Goal: Find specific page/section

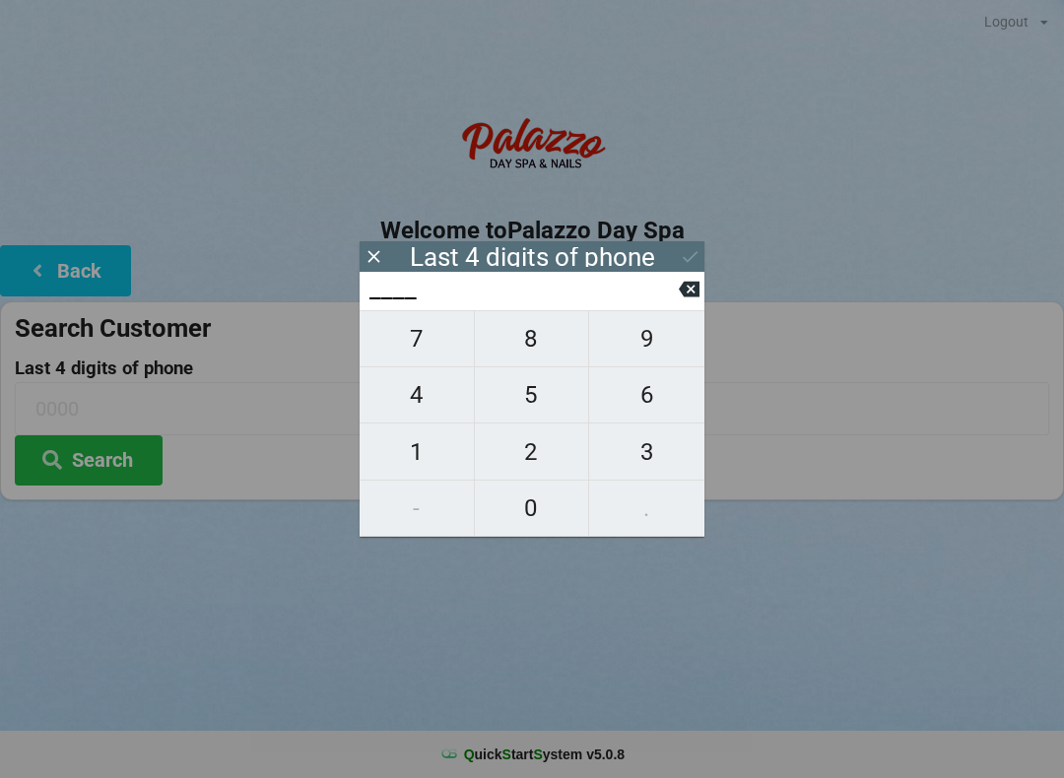
scroll to position [2, 54]
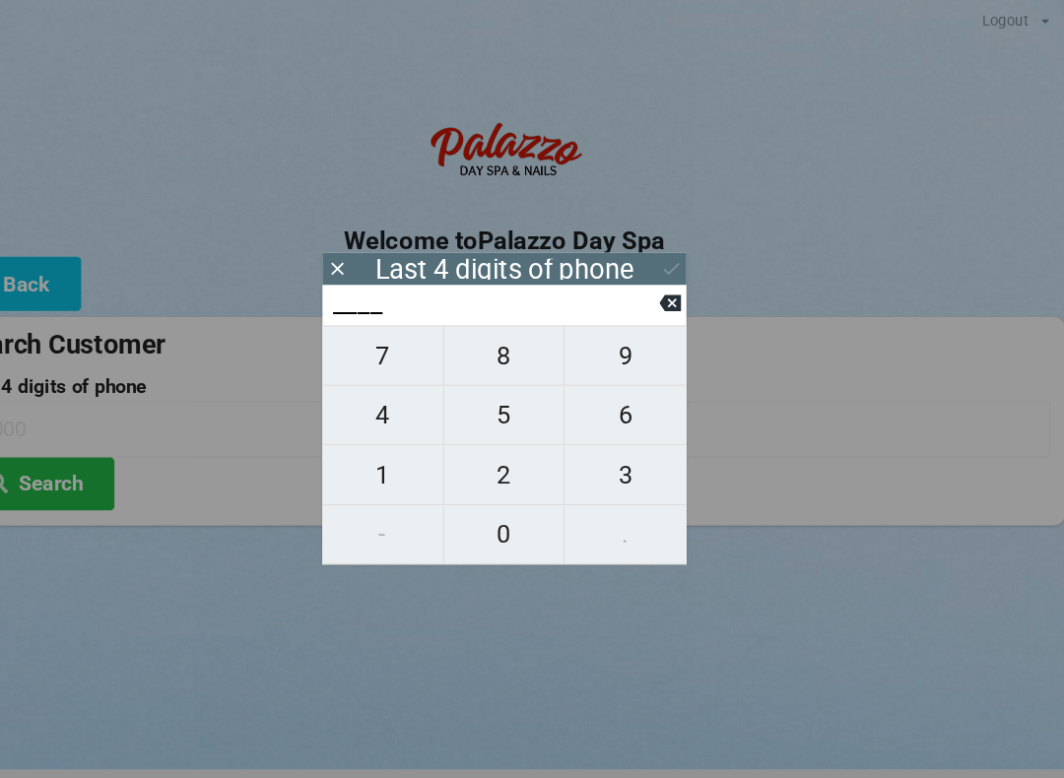
click at [360, 450] on span "1" at bounding box center [417, 452] width 114 height 41
type input "1___"
click at [360, 453] on span "1" at bounding box center [417, 452] width 114 height 41
type input "11__"
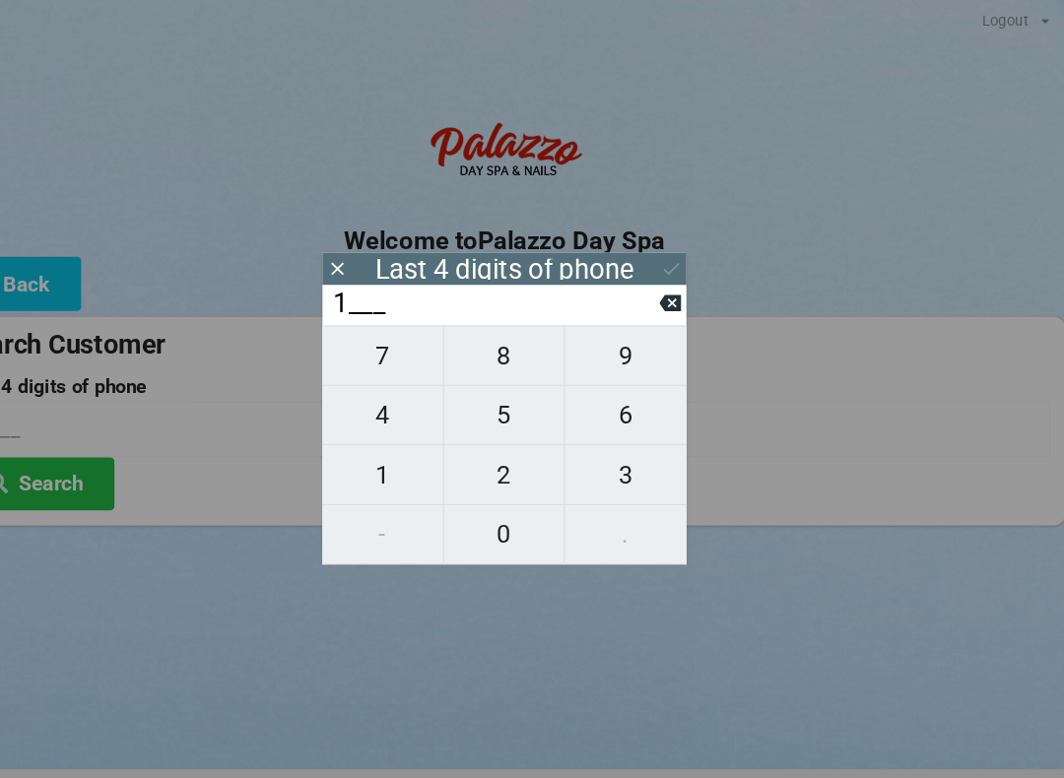
type input "11__"
click at [589, 411] on span "6" at bounding box center [646, 394] width 115 height 41
type input "116_"
click at [475, 397] on span "5" at bounding box center [532, 394] width 114 height 41
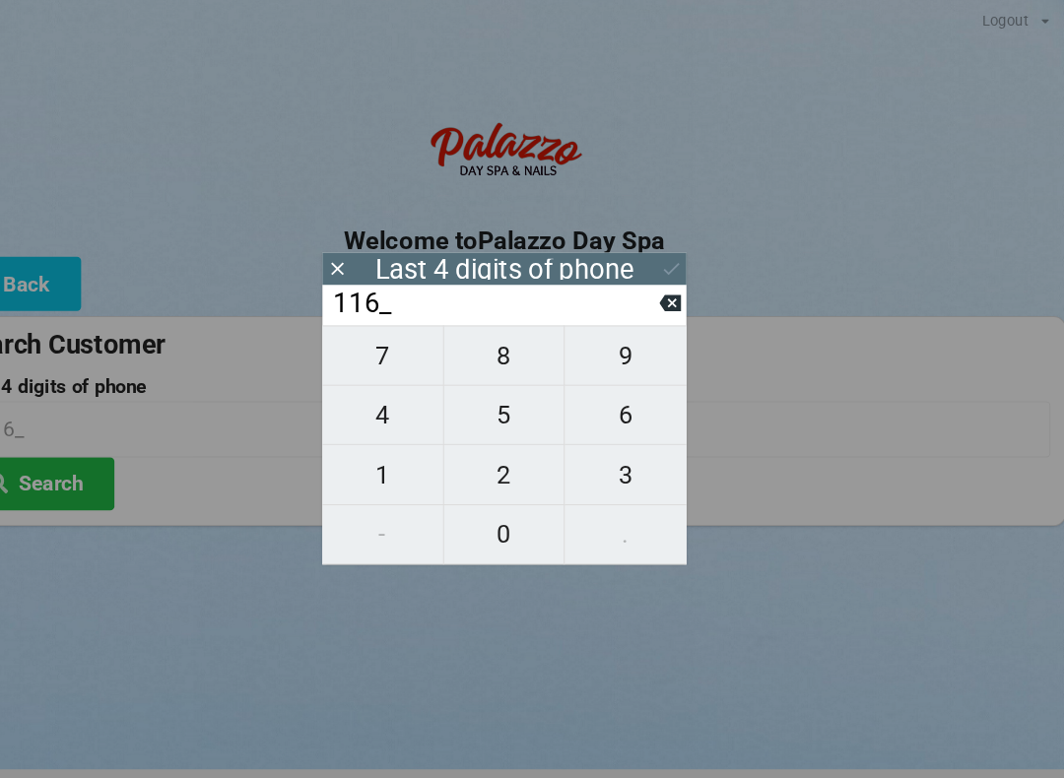
type input "1165"
click at [680, 263] on icon at bounding box center [690, 256] width 21 height 21
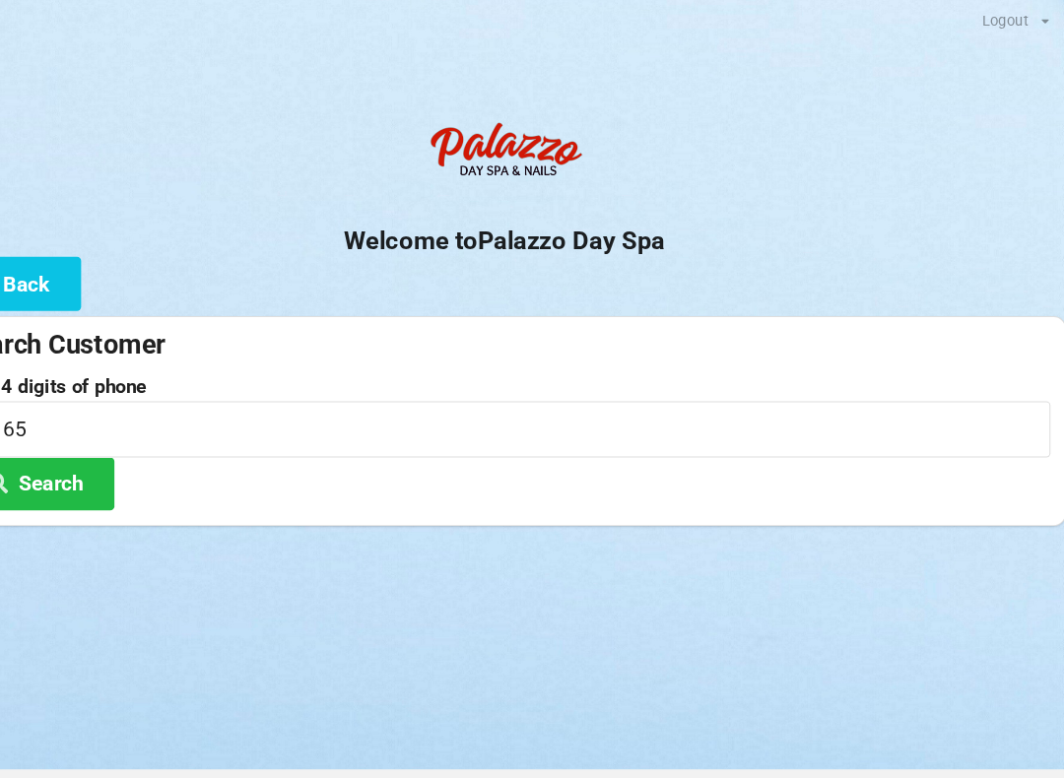
click at [52, 458] on button "Search" at bounding box center [89, 460] width 148 height 50
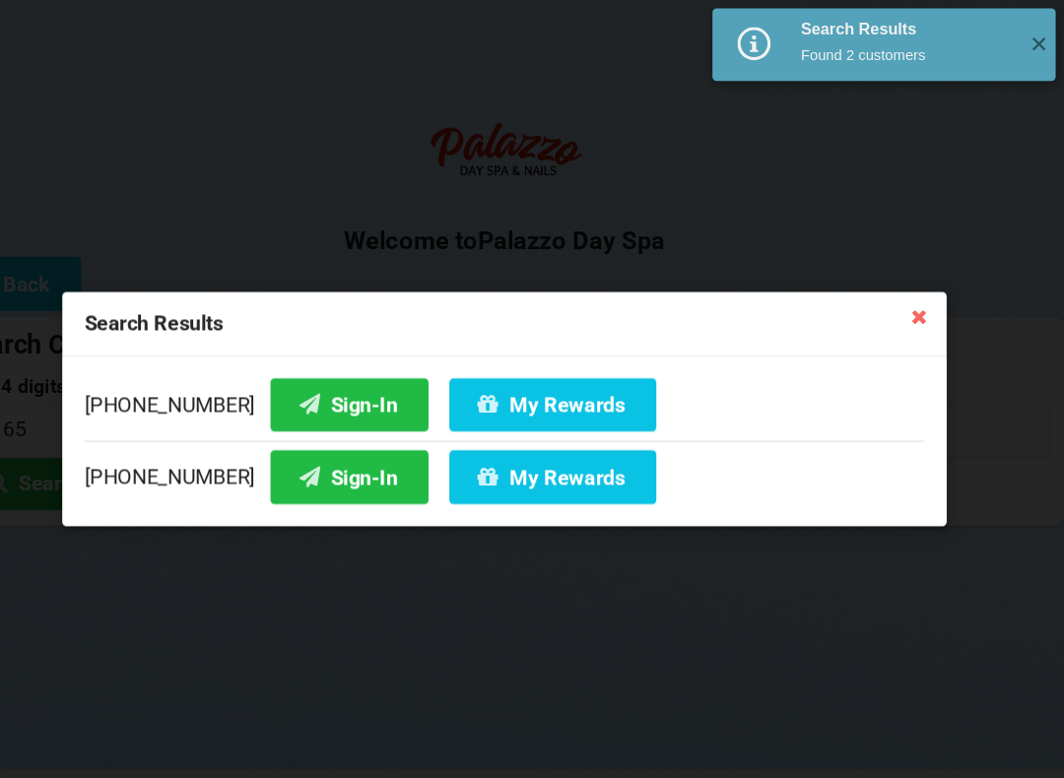
click at [310, 396] on button "Sign-In" at bounding box center [385, 385] width 150 height 50
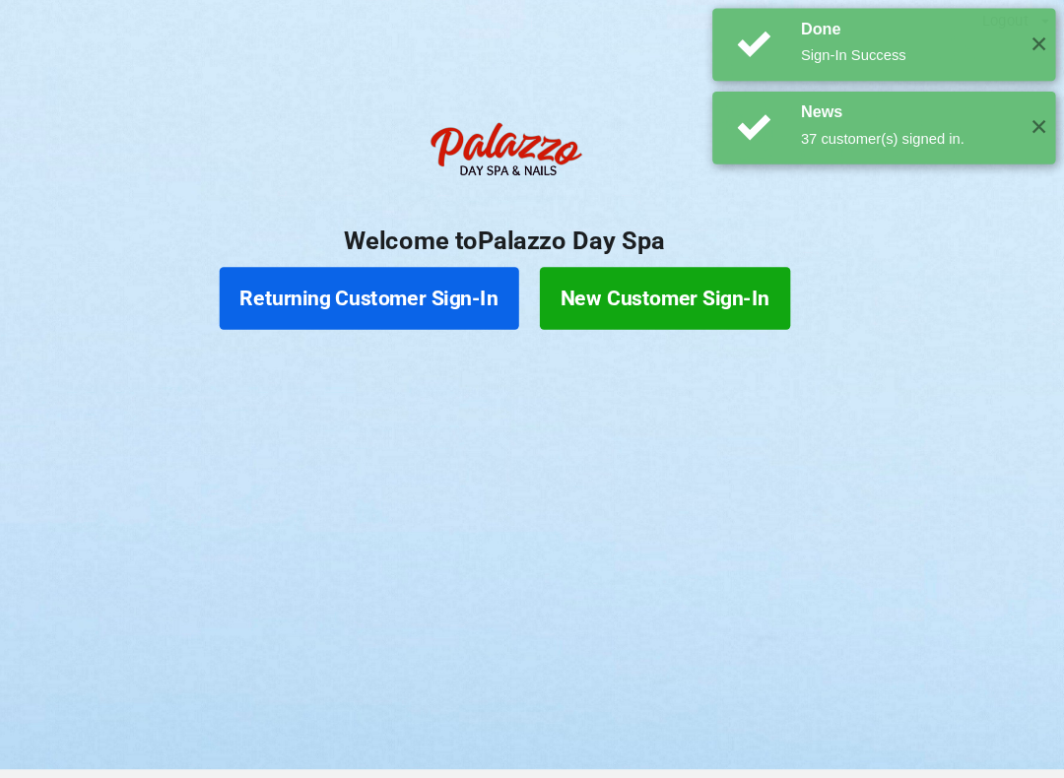
click at [329, 303] on button "Returning Customer Sign-In" at bounding box center [404, 284] width 284 height 59
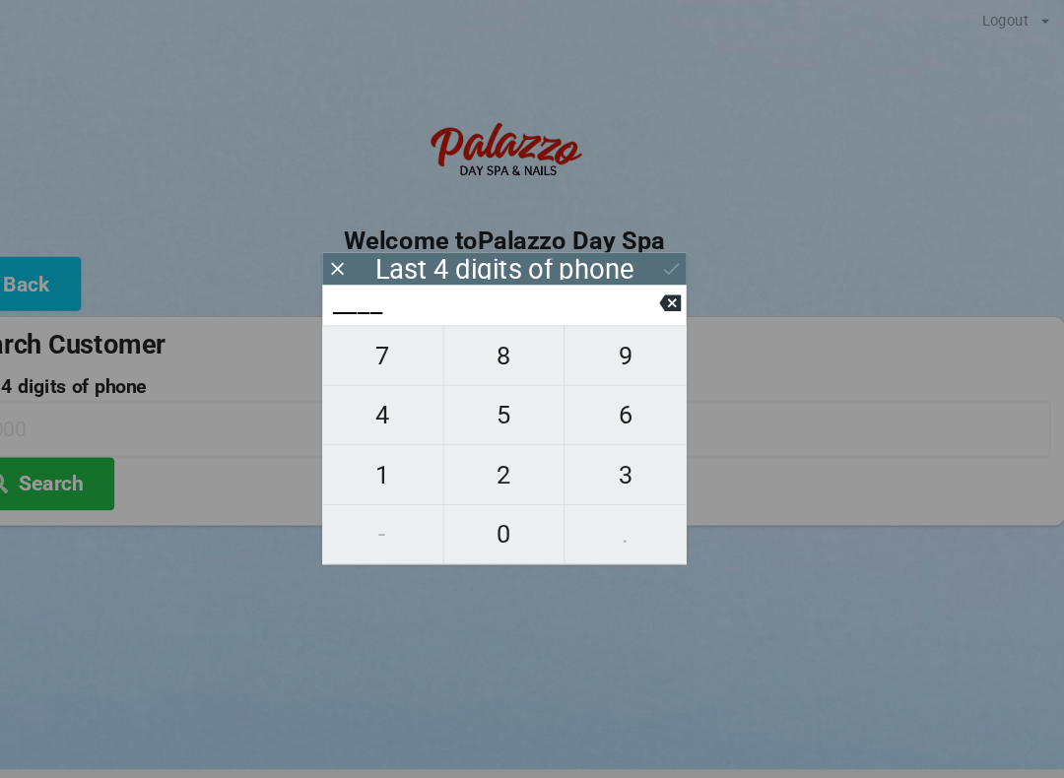
click at [360, 463] on span "1" at bounding box center [417, 452] width 114 height 41
type input "1___"
click at [490, 398] on span "5" at bounding box center [532, 394] width 114 height 41
type input "15__"
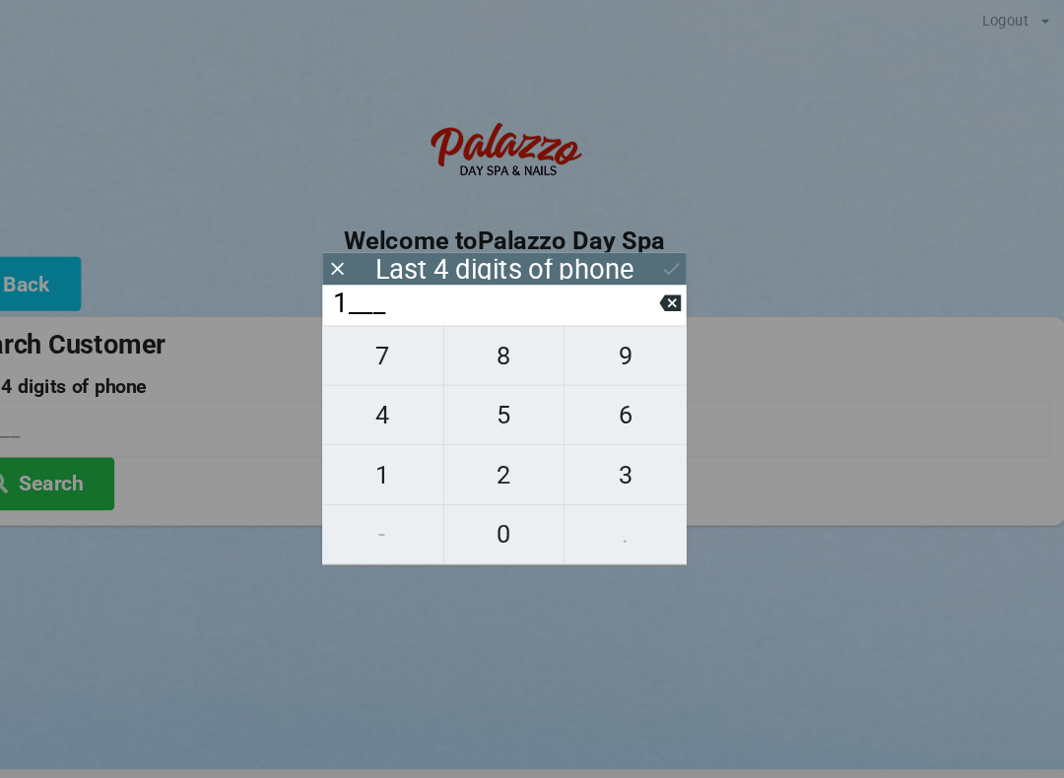
type input "15__"
click at [362, 348] on span "7" at bounding box center [417, 338] width 114 height 41
type input "157_"
click at [476, 415] on span "5" at bounding box center [532, 394] width 114 height 41
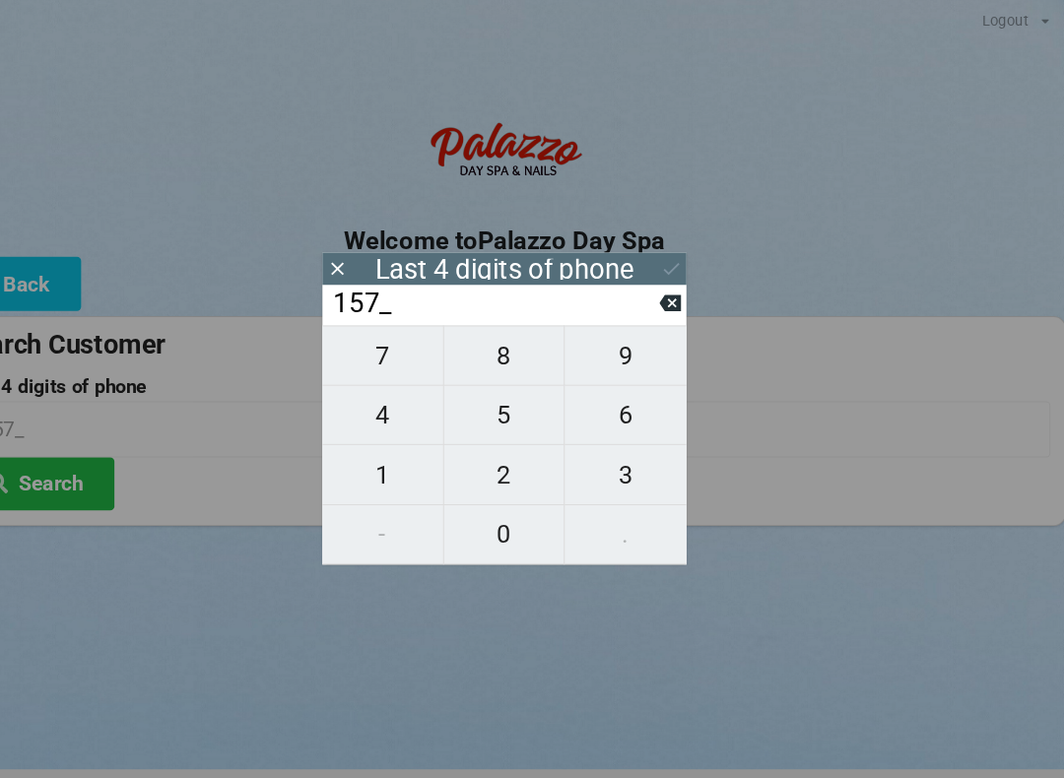
type input "1575"
click at [680, 261] on icon at bounding box center [690, 256] width 21 height 21
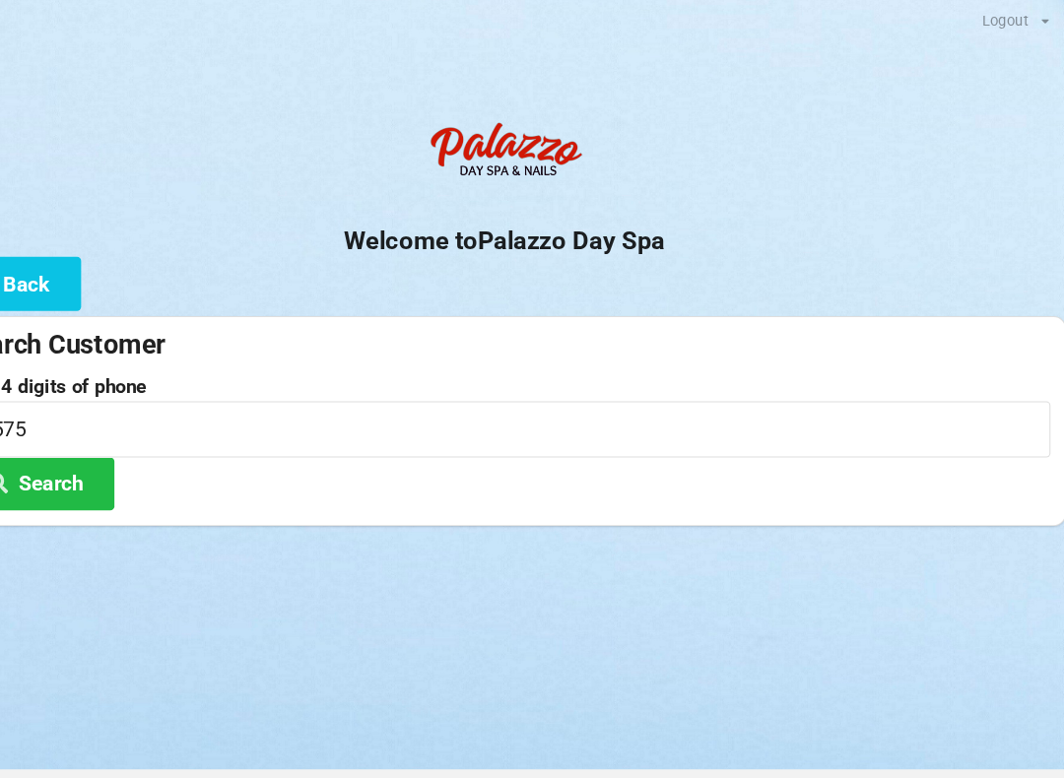
click at [47, 467] on button "Search" at bounding box center [89, 460] width 148 height 50
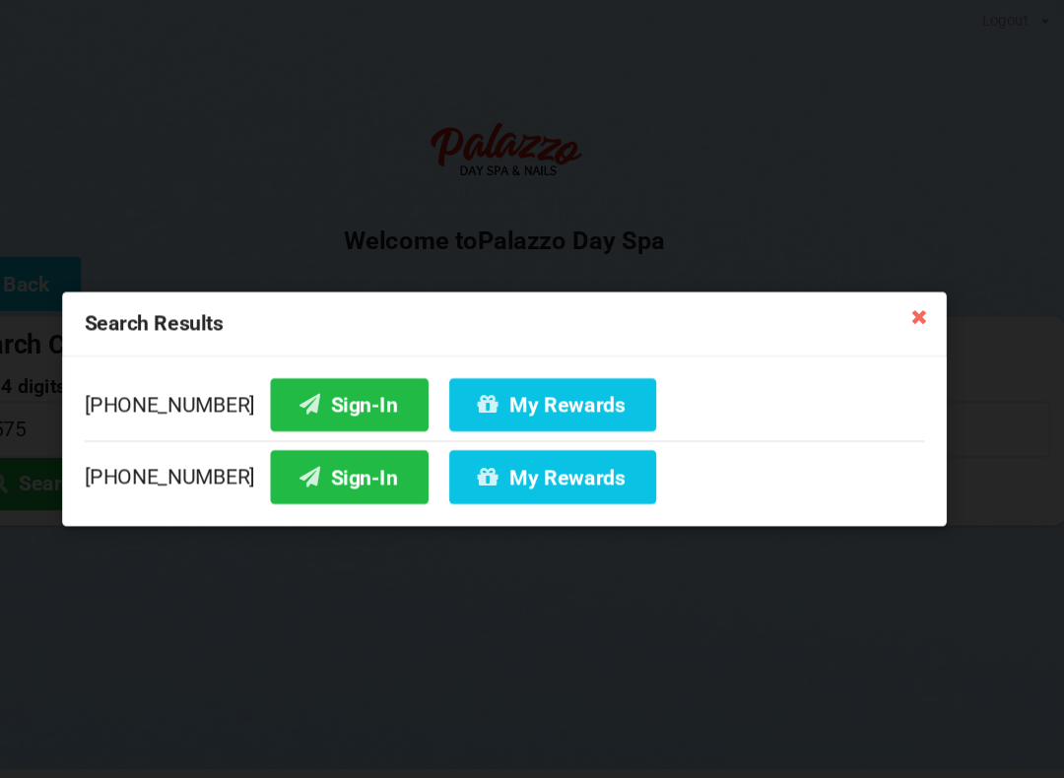
click at [336, 378] on icon at bounding box center [348, 383] width 24 height 17
